Goal: Use online tool/utility

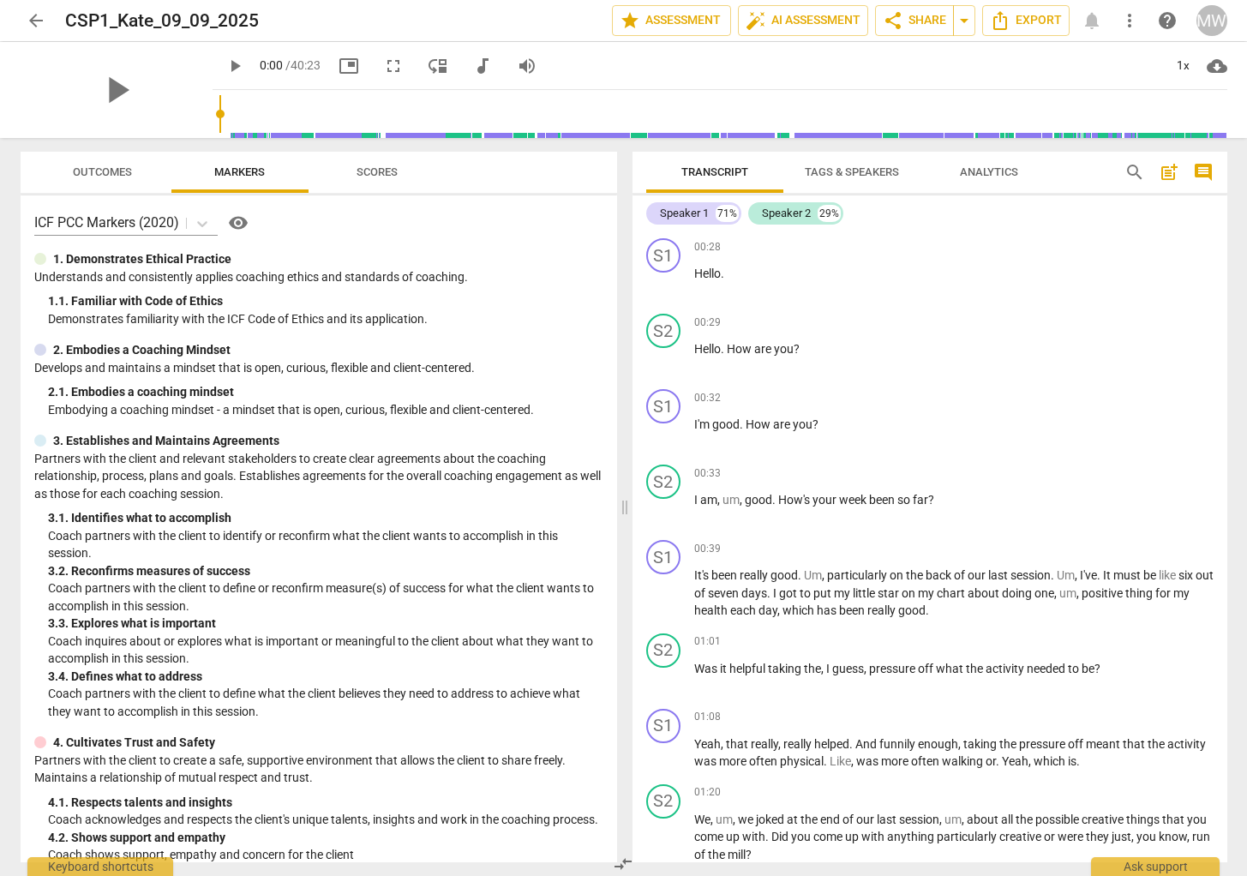
click at [1128, 28] on span "more_vert" at bounding box center [1129, 20] width 21 height 21
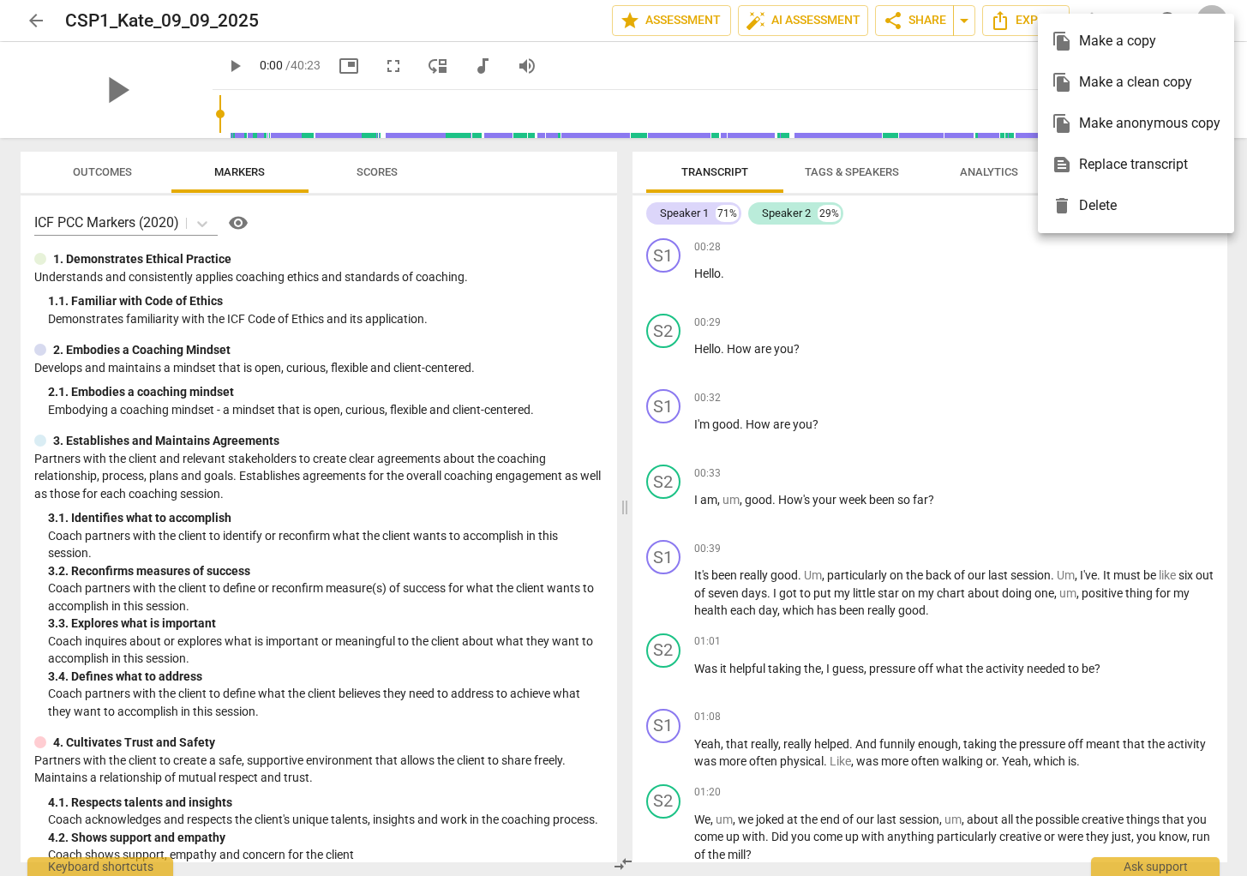
click at [990, 63] on div at bounding box center [623, 438] width 1247 height 876
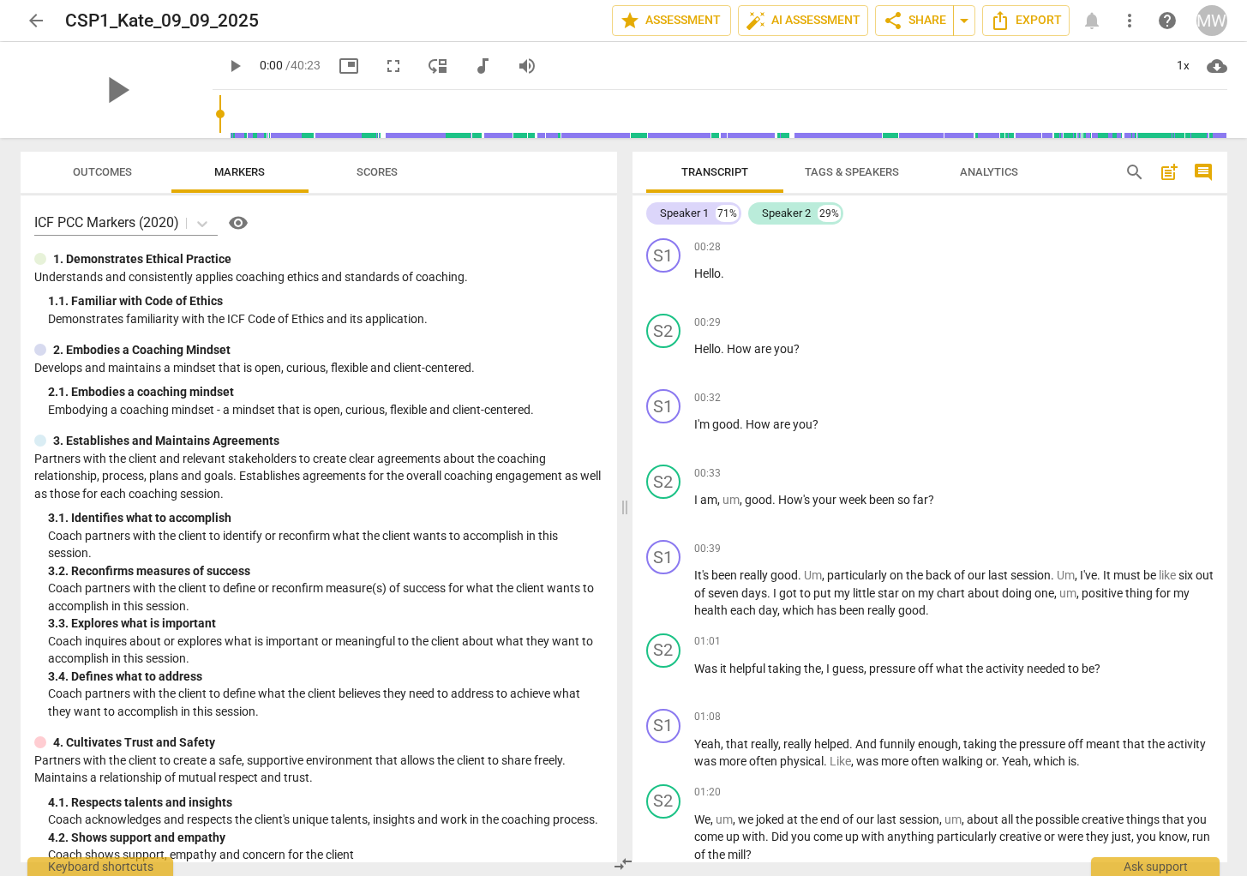
click at [1163, 111] on input "range" at bounding box center [723, 114] width 1008 height 55
drag, startPoint x: 1163, startPoint y: 111, endPoint x: 571, endPoint y: 105, distance: 591.2
click at [572, 105] on input "range" at bounding box center [723, 114] width 1008 height 55
drag, startPoint x: 570, startPoint y: 116, endPoint x: 599, endPoint y: 116, distance: 29.1
click at [599, 116] on input "range" at bounding box center [723, 114] width 1008 height 55
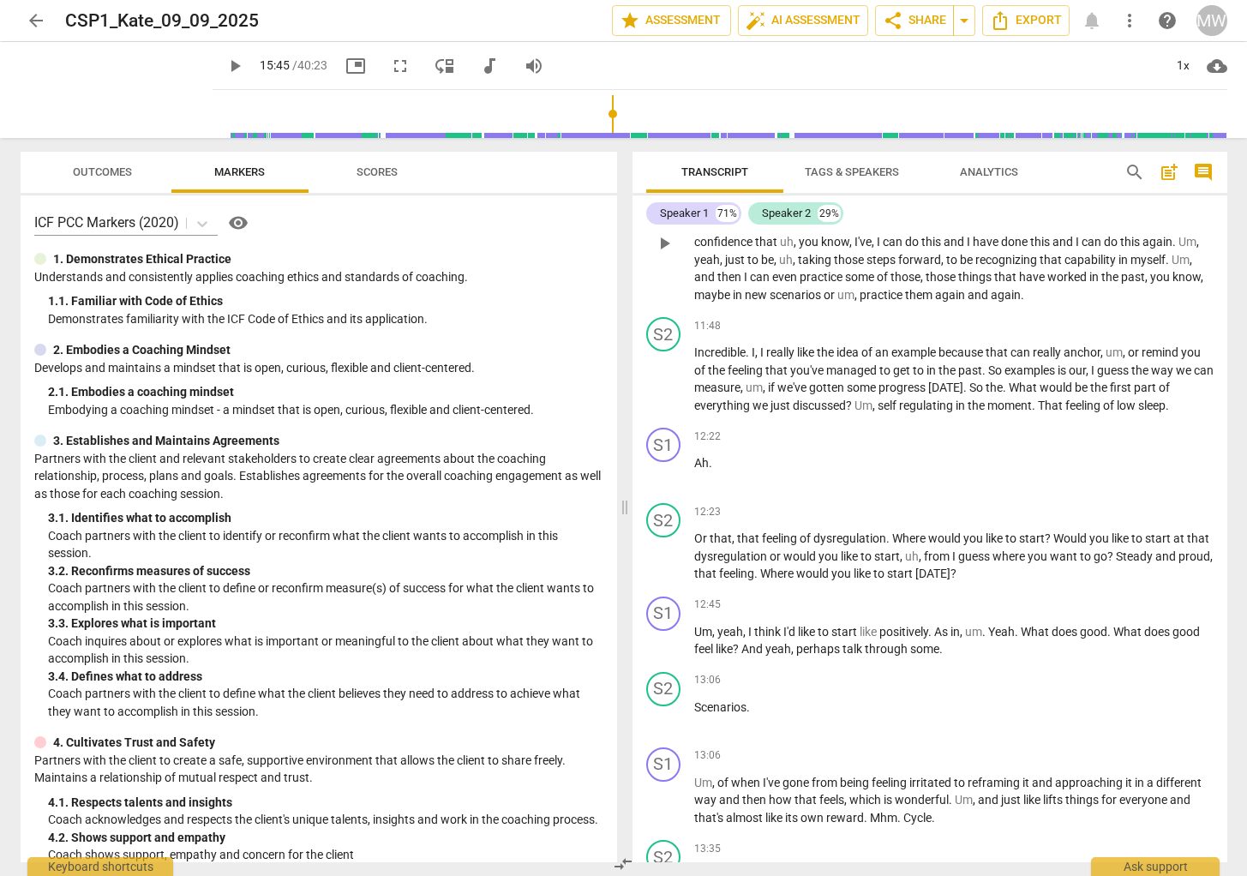
scroll to position [2576, 0]
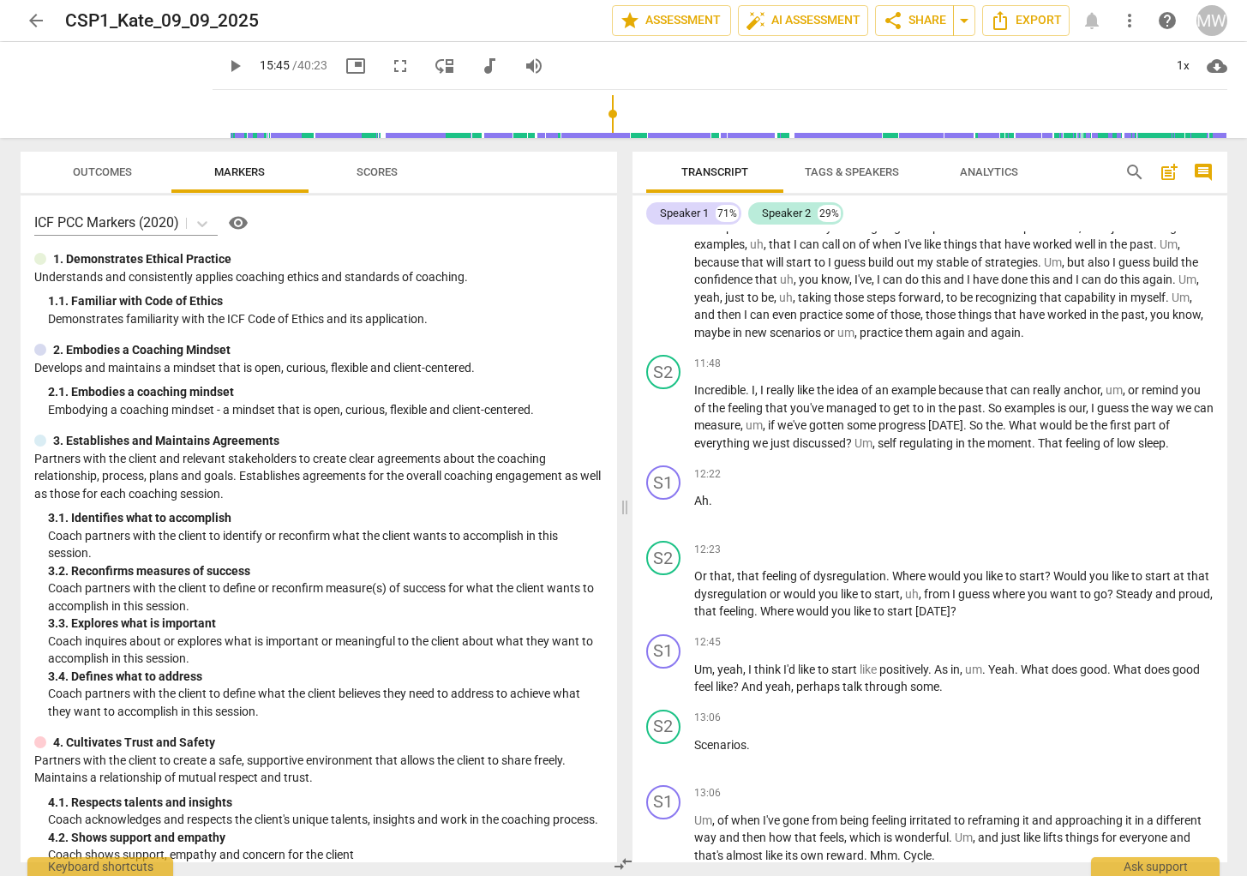
click at [1224, 137] on input "range" at bounding box center [723, 114] width 1008 height 55
drag, startPoint x: 1225, startPoint y: 114, endPoint x: 580, endPoint y: 115, distance: 645.2
click at [580, 115] on input "range" at bounding box center [723, 114] width 1008 height 55
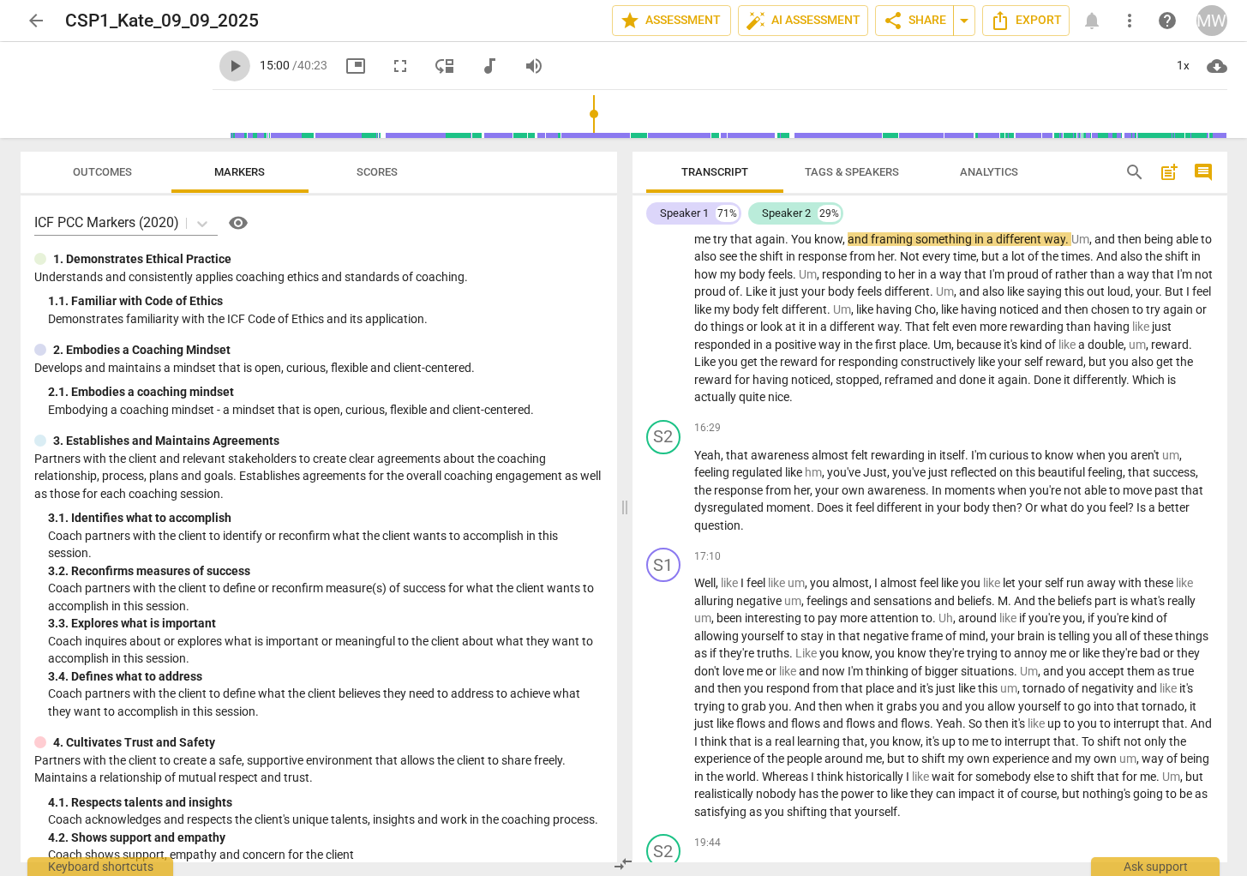
click at [224, 69] on span "play_arrow" at bounding box center [234, 66] width 21 height 21
click at [224, 69] on span "pause" at bounding box center [234, 66] width 21 height 21
click at [354, 138] on div "Outcomes Markers Scores ICF PCC Markers (2020) visibility 1. Demonstrates Ethic…" at bounding box center [315, 507] width 617 height 738
click at [336, 135] on input "range" at bounding box center [723, 114] width 1008 height 55
type input "551"
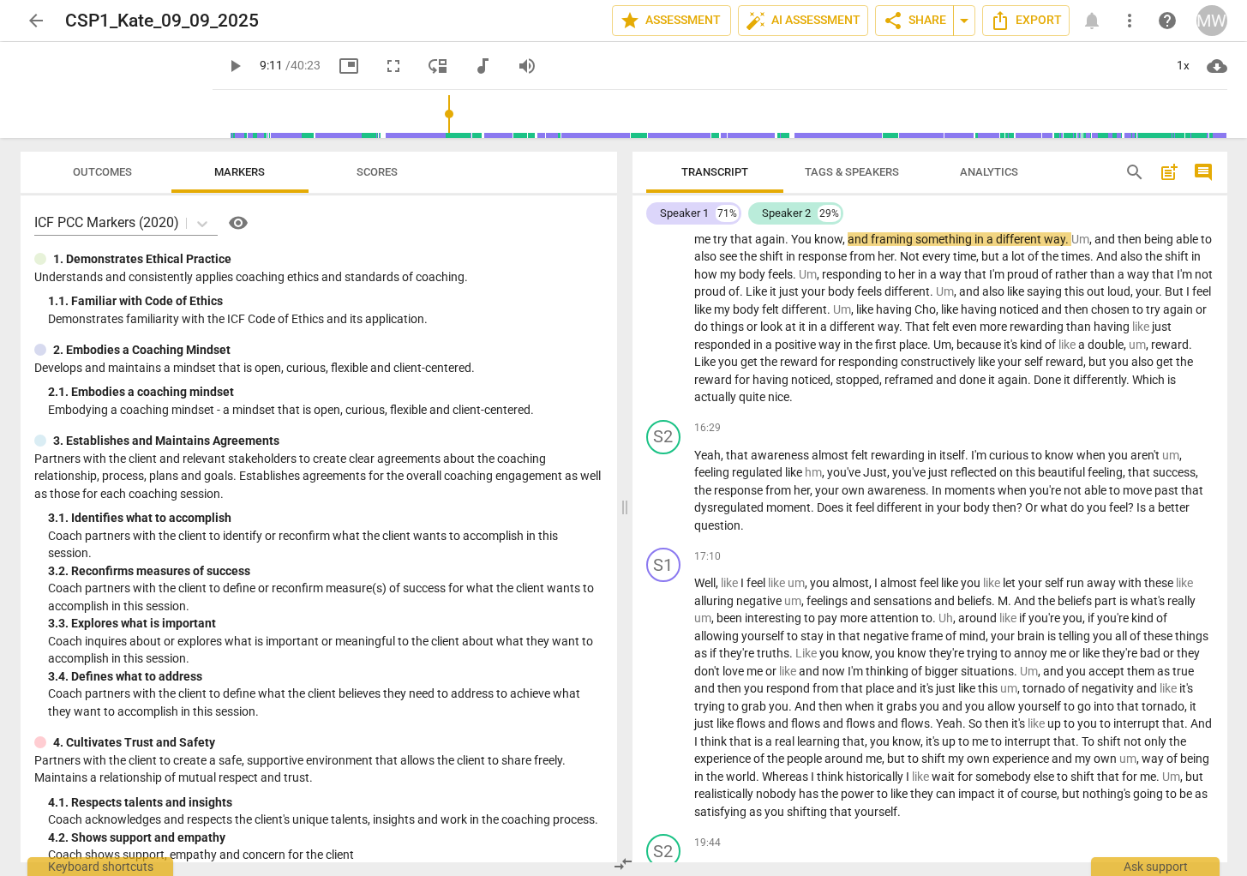
click at [432, 102] on input "range" at bounding box center [723, 114] width 1008 height 55
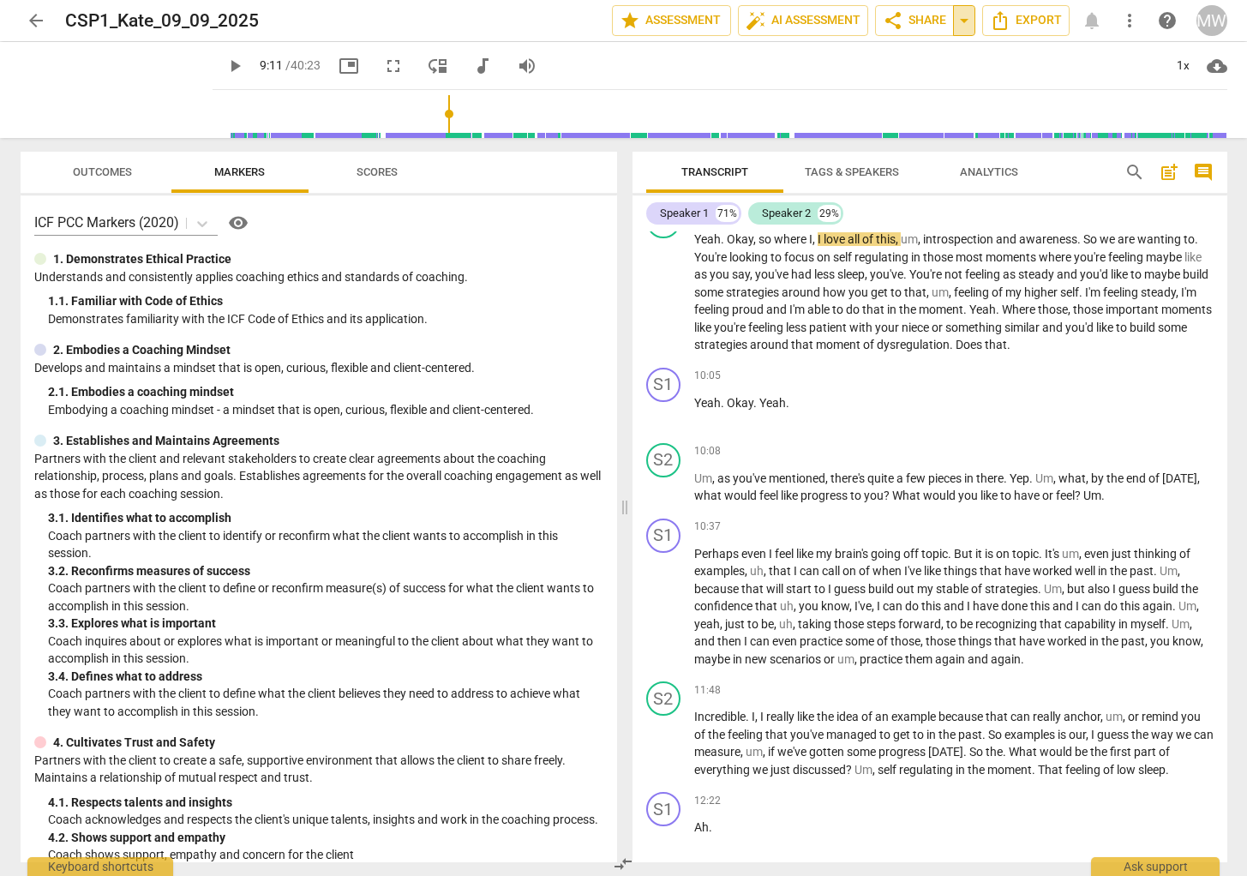
click at [965, 30] on span "arrow_drop_down" at bounding box center [964, 20] width 21 height 21
click at [1132, 65] on div "play_arrow 9:11 / 40:23 picture_in_picture fullscreen move_down audiotrack volu…" at bounding box center [719, 66] width 1014 height 48
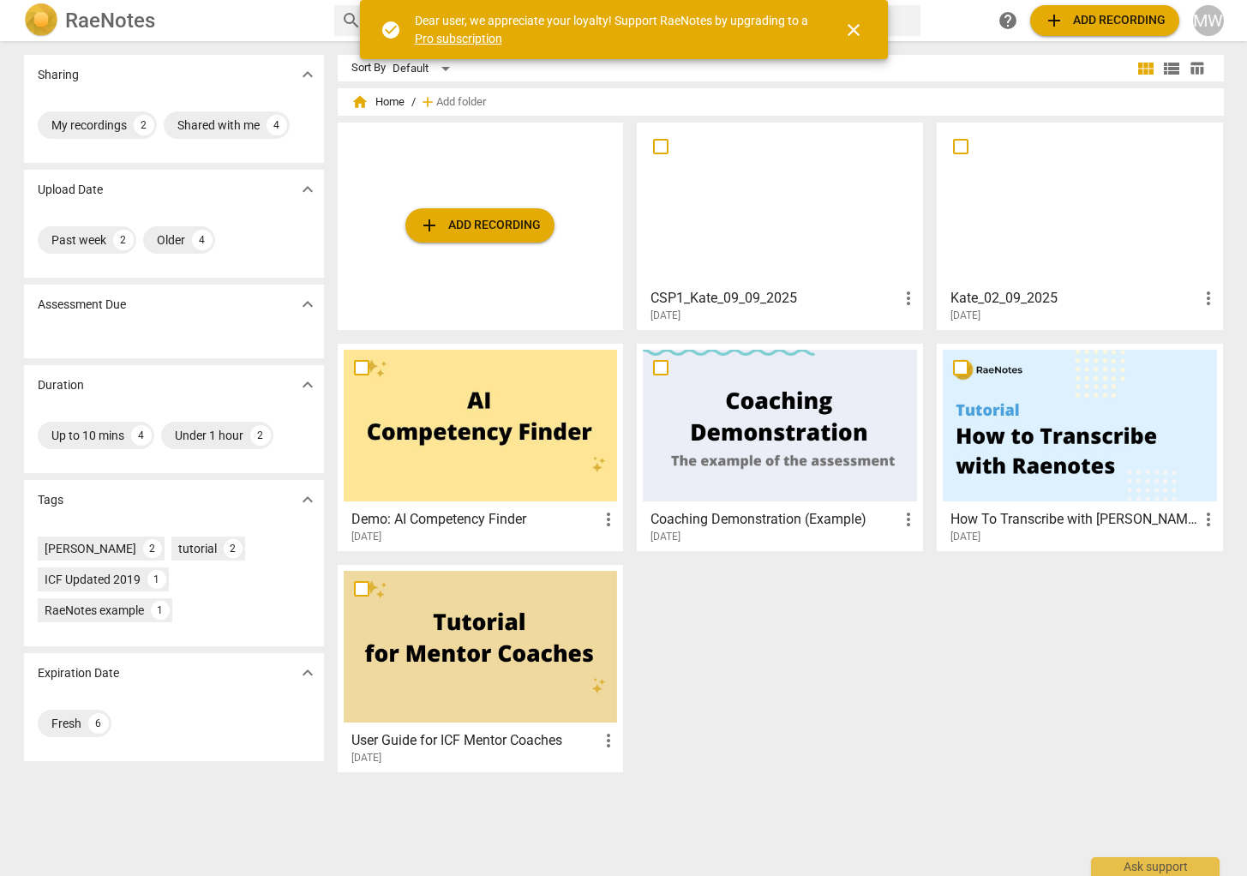
click at [902, 301] on span "more_vert" at bounding box center [908, 298] width 21 height 21
click at [824, 313] on div at bounding box center [623, 438] width 1247 height 876
click at [654, 147] on input "checkbox" at bounding box center [661, 146] width 36 height 21
checkbox input "false"
click at [851, 25] on span "close" at bounding box center [853, 30] width 21 height 21
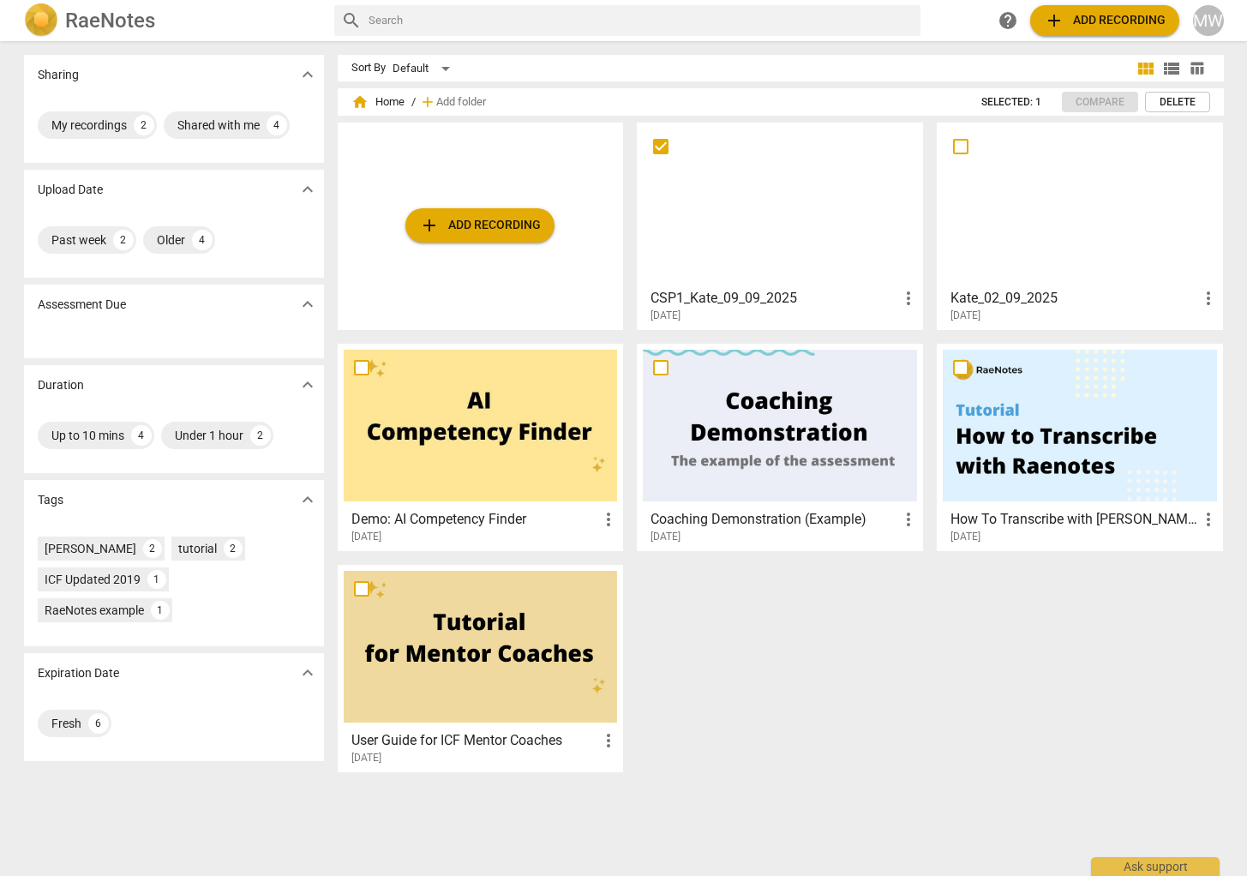
click at [655, 146] on input "checkbox" at bounding box center [661, 146] width 36 height 21
